Goal: Task Accomplishment & Management: Manage account settings

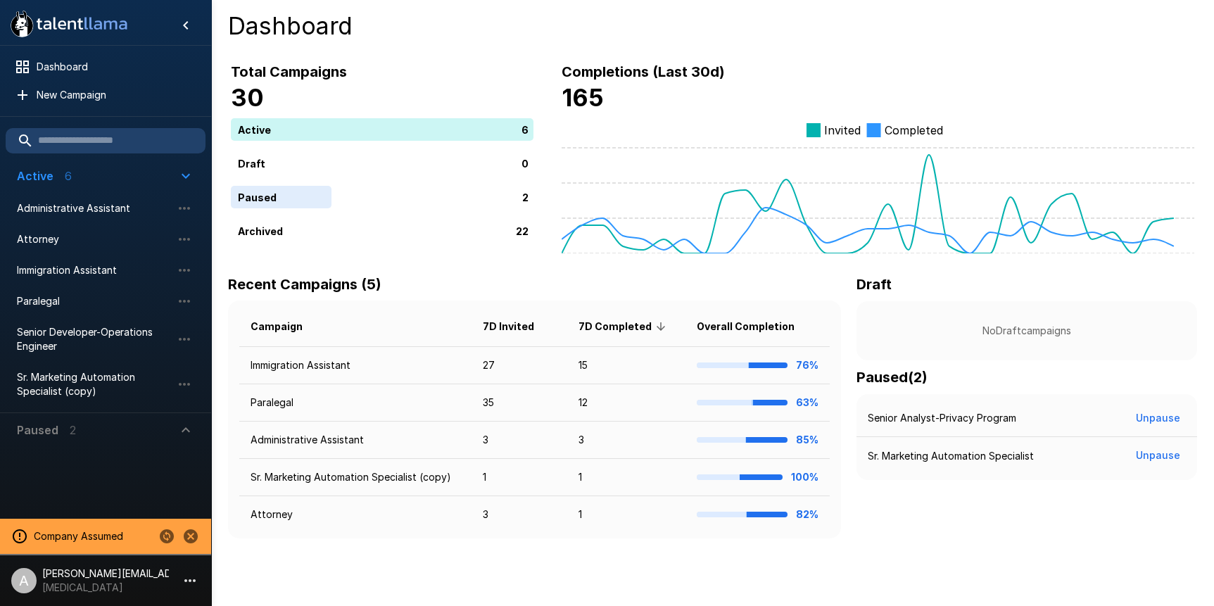
click at [169, 532] on icon "Change to another company" at bounding box center [167, 536] width 14 height 14
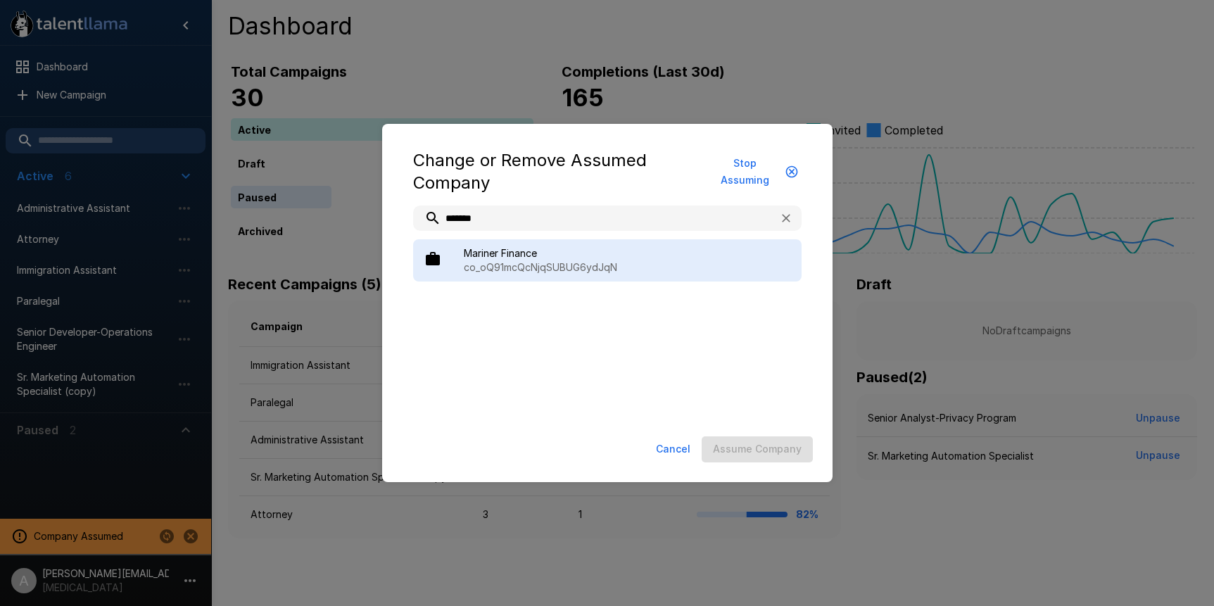
type input "*******"
click at [529, 267] on p "co_oQ91mcQcNjqSUBUG6ydJqN" at bounding box center [627, 267] width 327 height 14
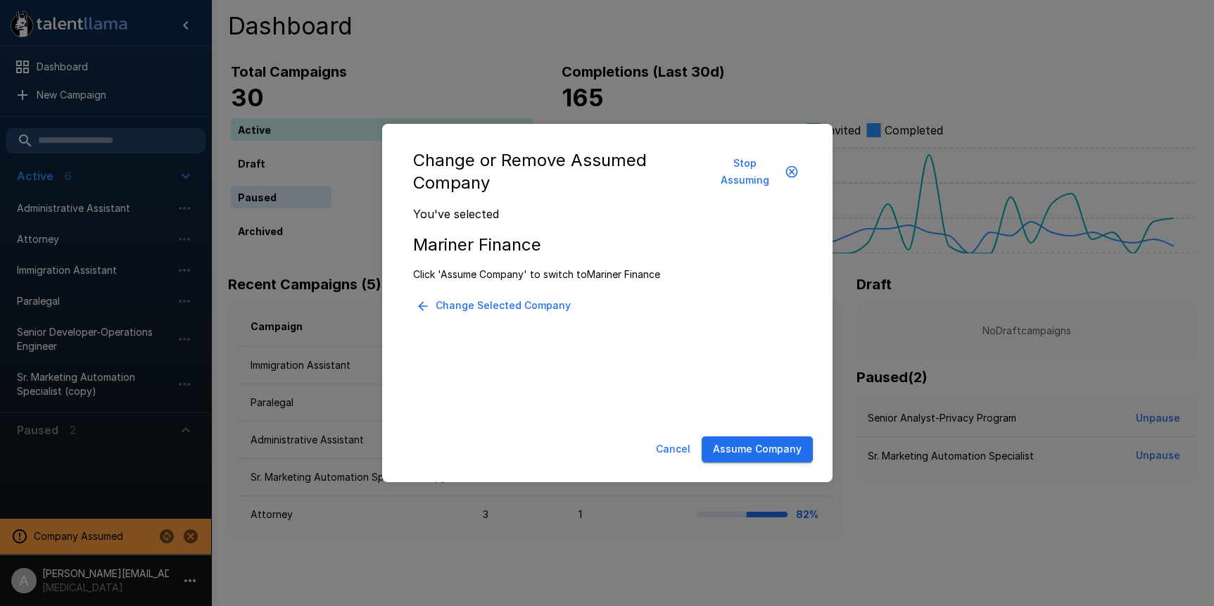
click at [722, 451] on button "Assume Company" at bounding box center [757, 449] width 111 height 26
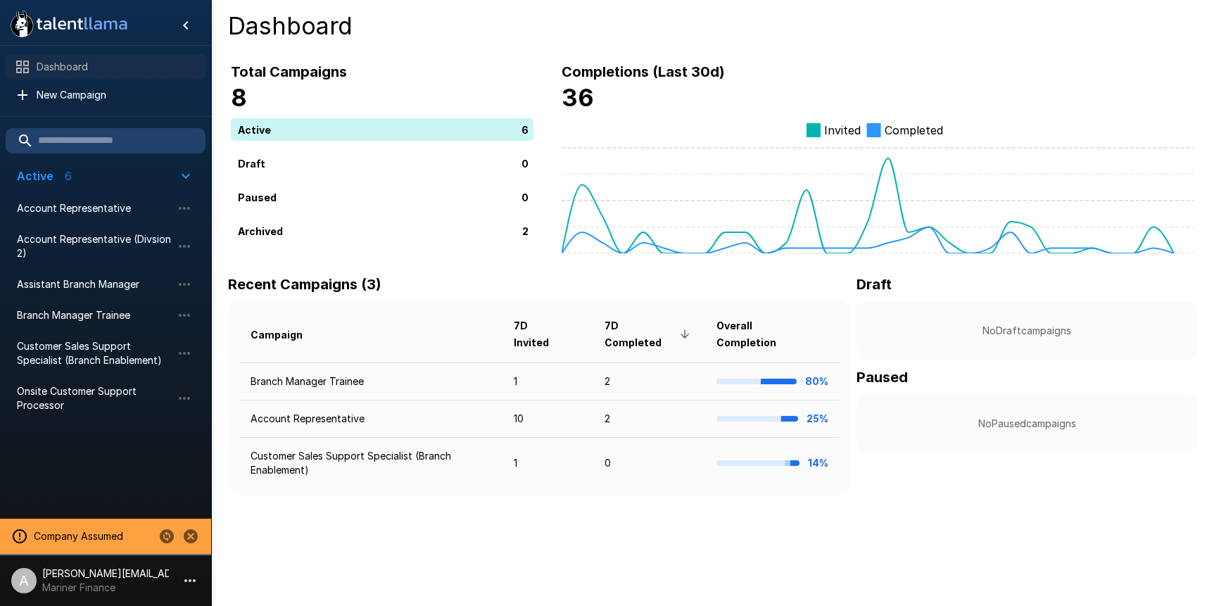
click at [96, 70] on span "Dashboard" at bounding box center [116, 67] width 158 height 14
click at [183, 583] on icon "button" at bounding box center [190, 580] width 17 height 17
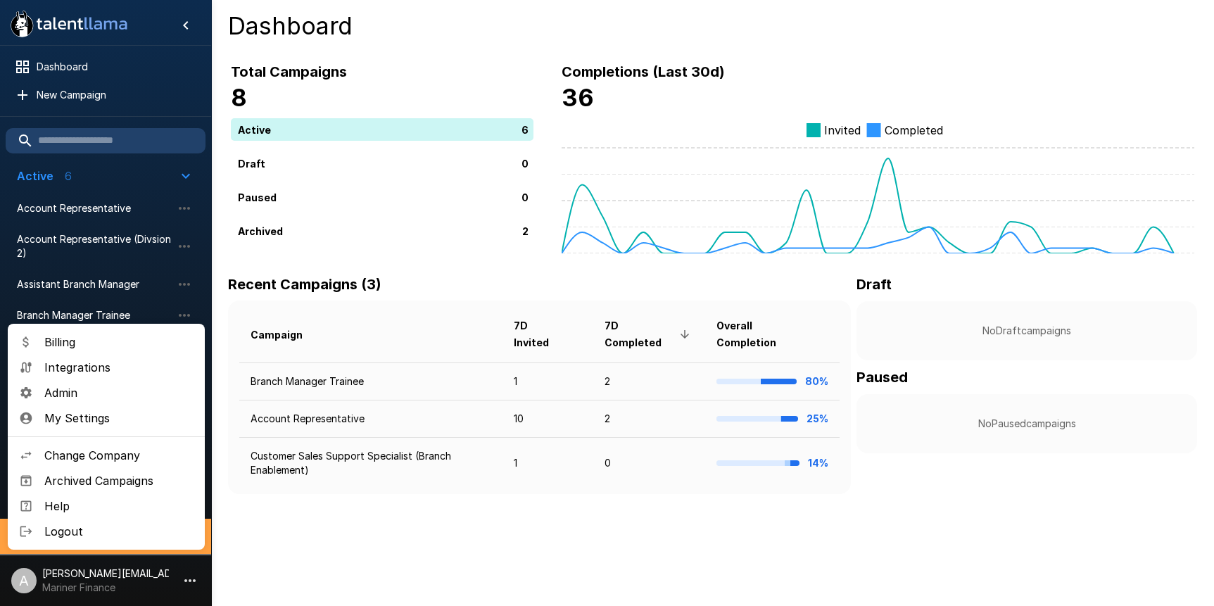
click at [130, 341] on span "Billing" at bounding box center [118, 342] width 149 height 17
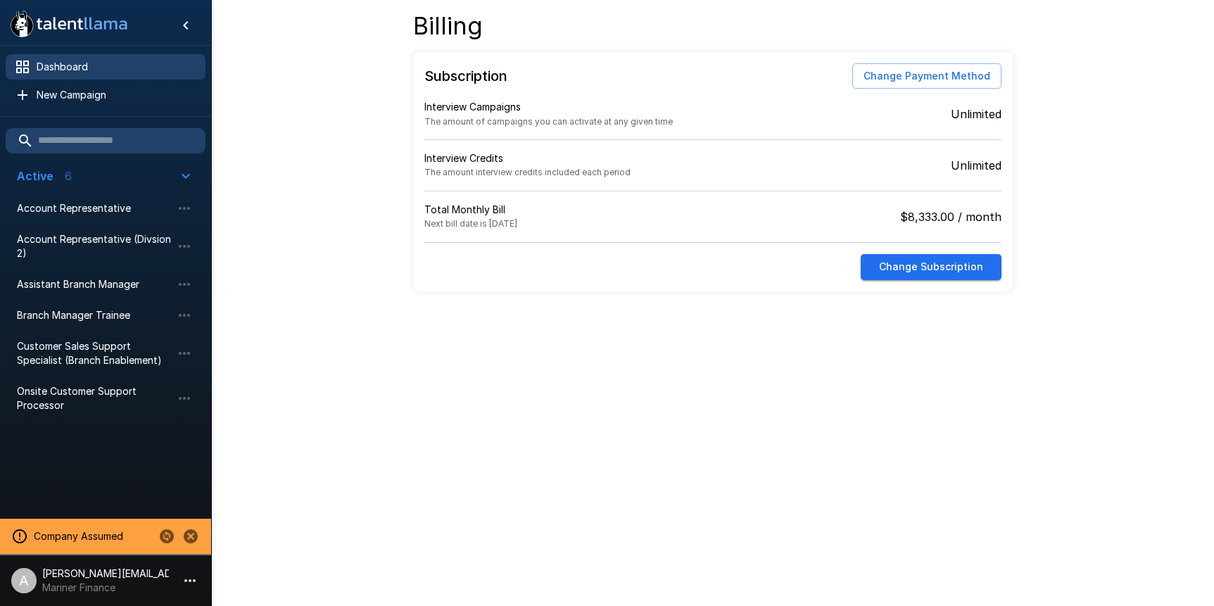
click at [68, 68] on span "Dashboard" at bounding box center [116, 67] width 158 height 14
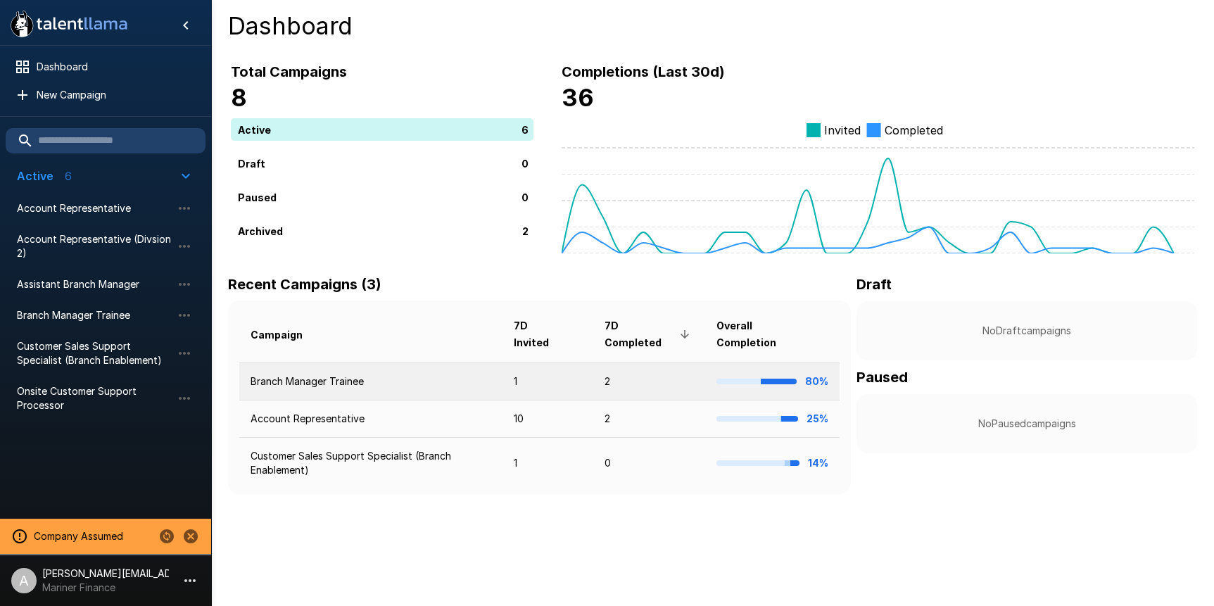
click at [454, 371] on td "Branch Manager Trainee" at bounding box center [370, 381] width 263 height 37
